Goal: Task Accomplishment & Management: Manage account settings

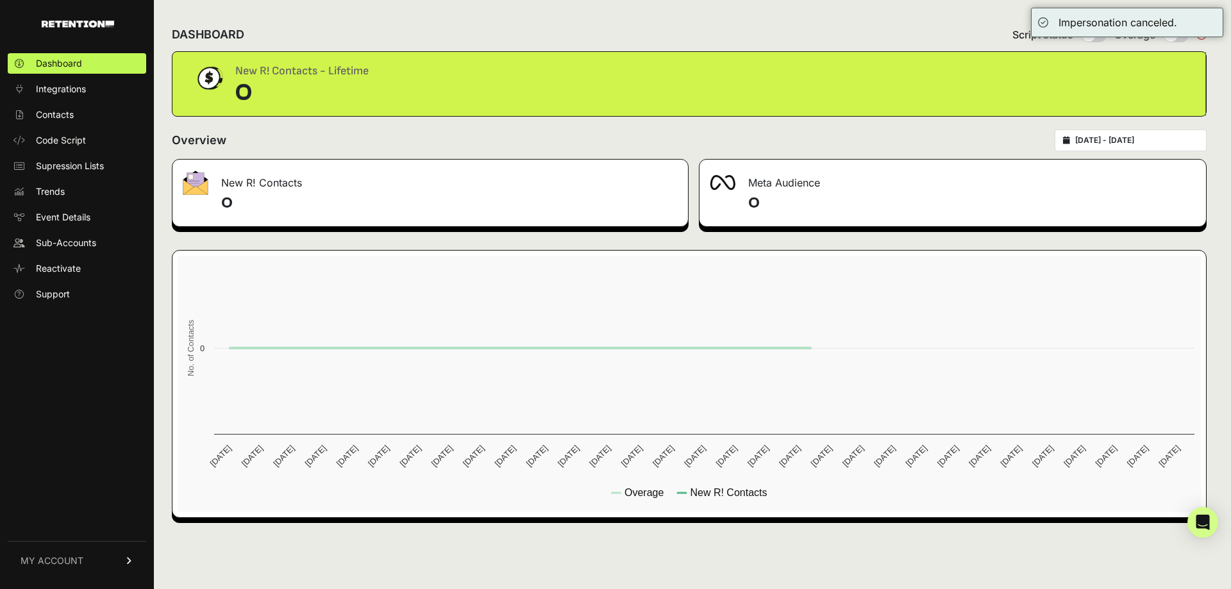
click at [97, 230] on ul "Dashboard Integrations Contacts Code Script Supression Lists Trends Event Detai…" at bounding box center [77, 178] width 138 height 251
click at [97, 237] on link "Sub-Accounts" at bounding box center [77, 243] width 138 height 21
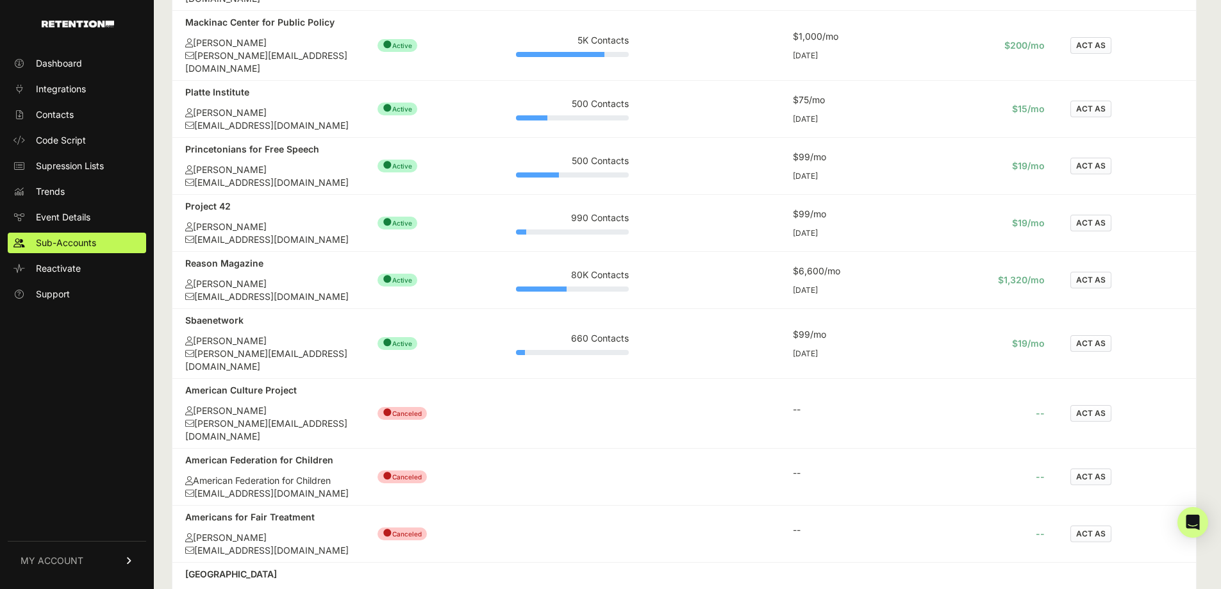
scroll to position [769, 0]
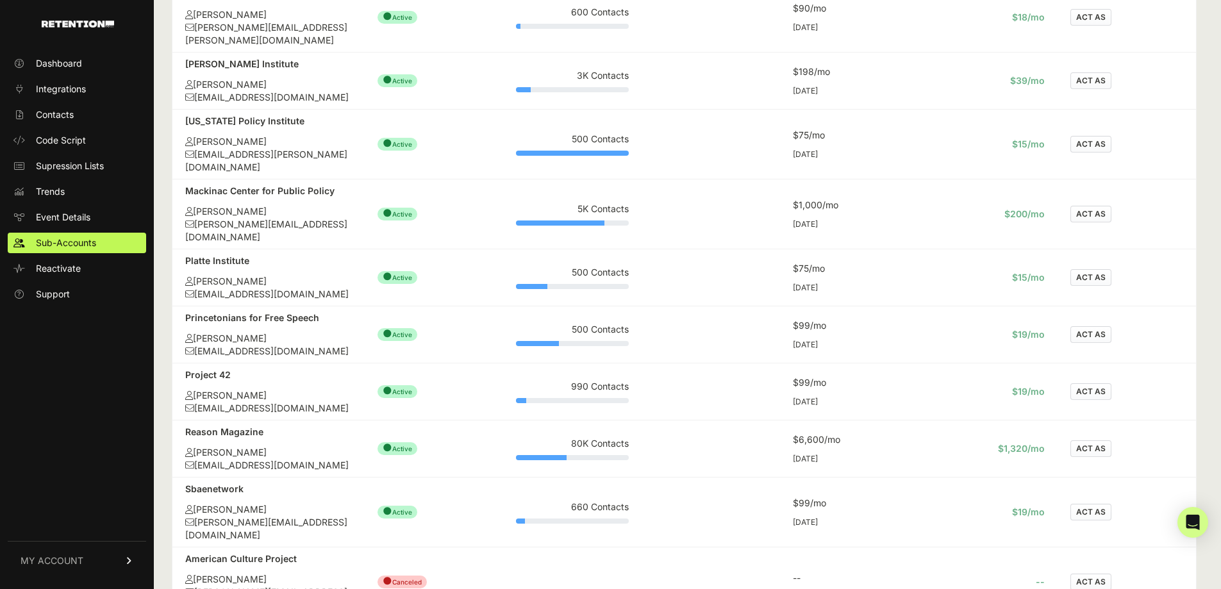
click at [1108, 306] on td "ACT AS" at bounding box center [1127, 334] width 138 height 57
click at [1104, 326] on button "ACT AS" at bounding box center [1090, 334] width 41 height 17
